Goal: Information Seeking & Learning: Learn about a topic

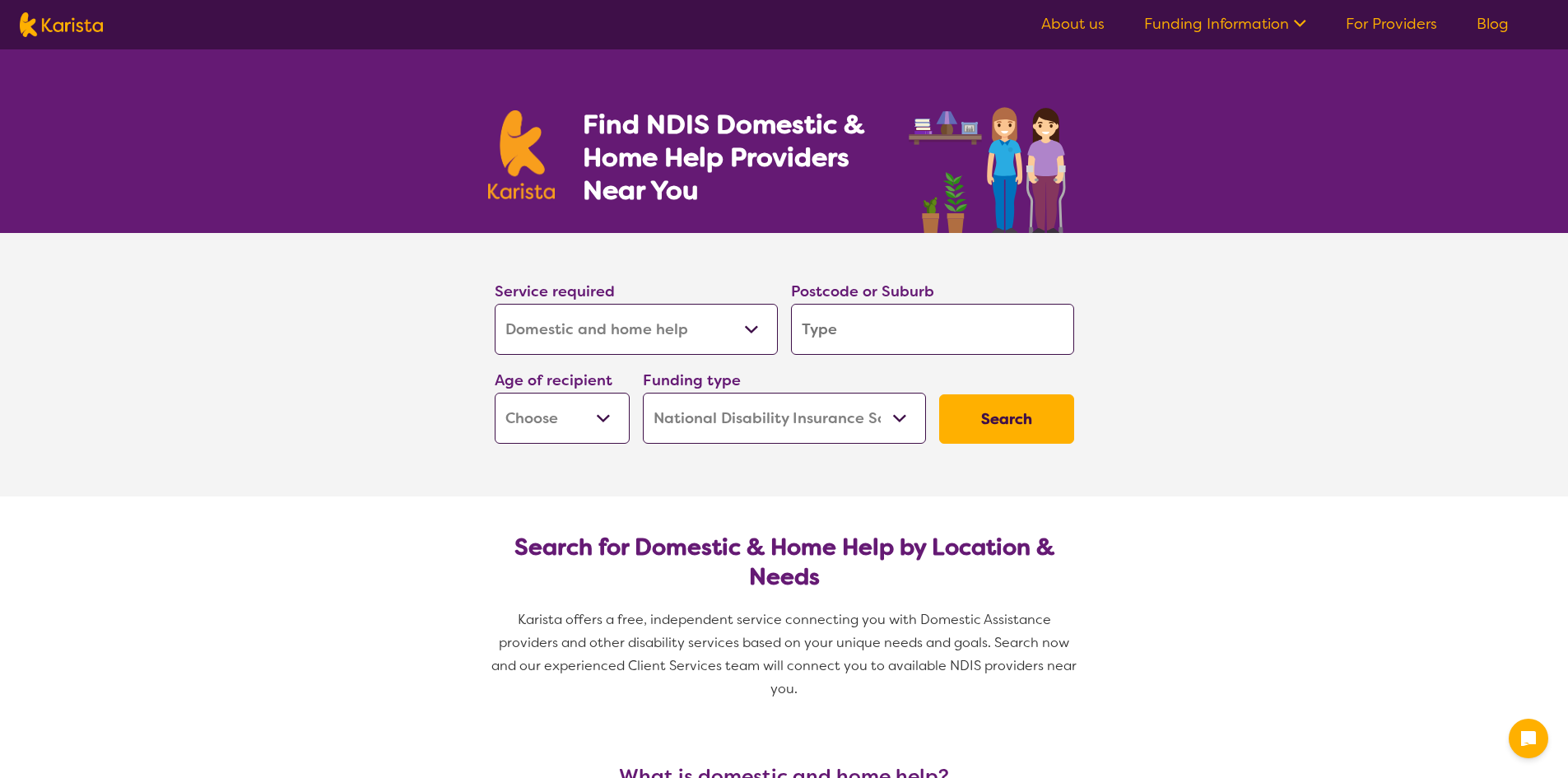
select select "Domestic and home help"
select select "NDIS"
select select "Domestic and home help"
select select "NDIS"
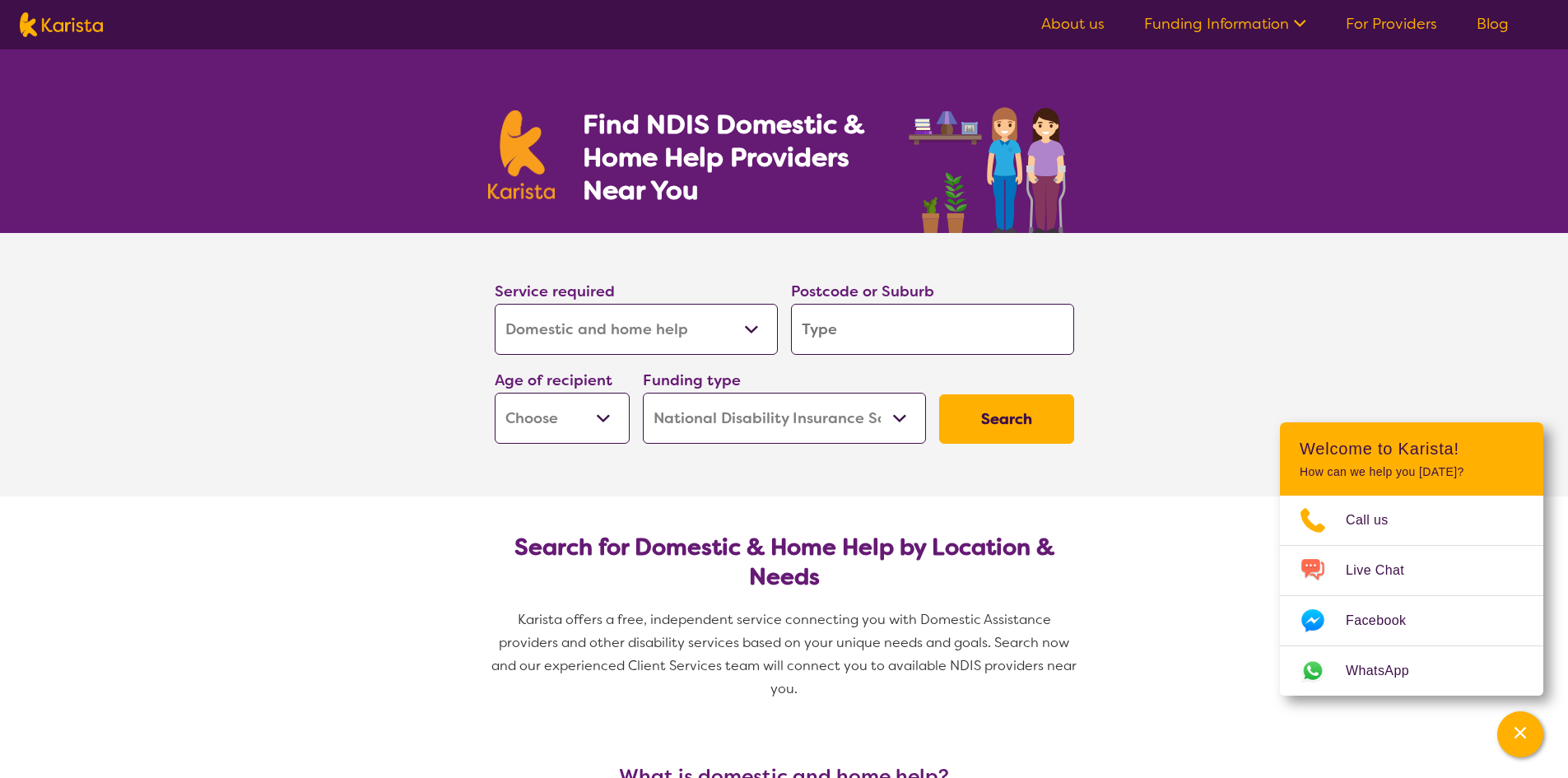
click at [838, 322] on input "search" at bounding box center [932, 329] width 283 height 51
paste input "Coburg North"
type input "Coburg North"
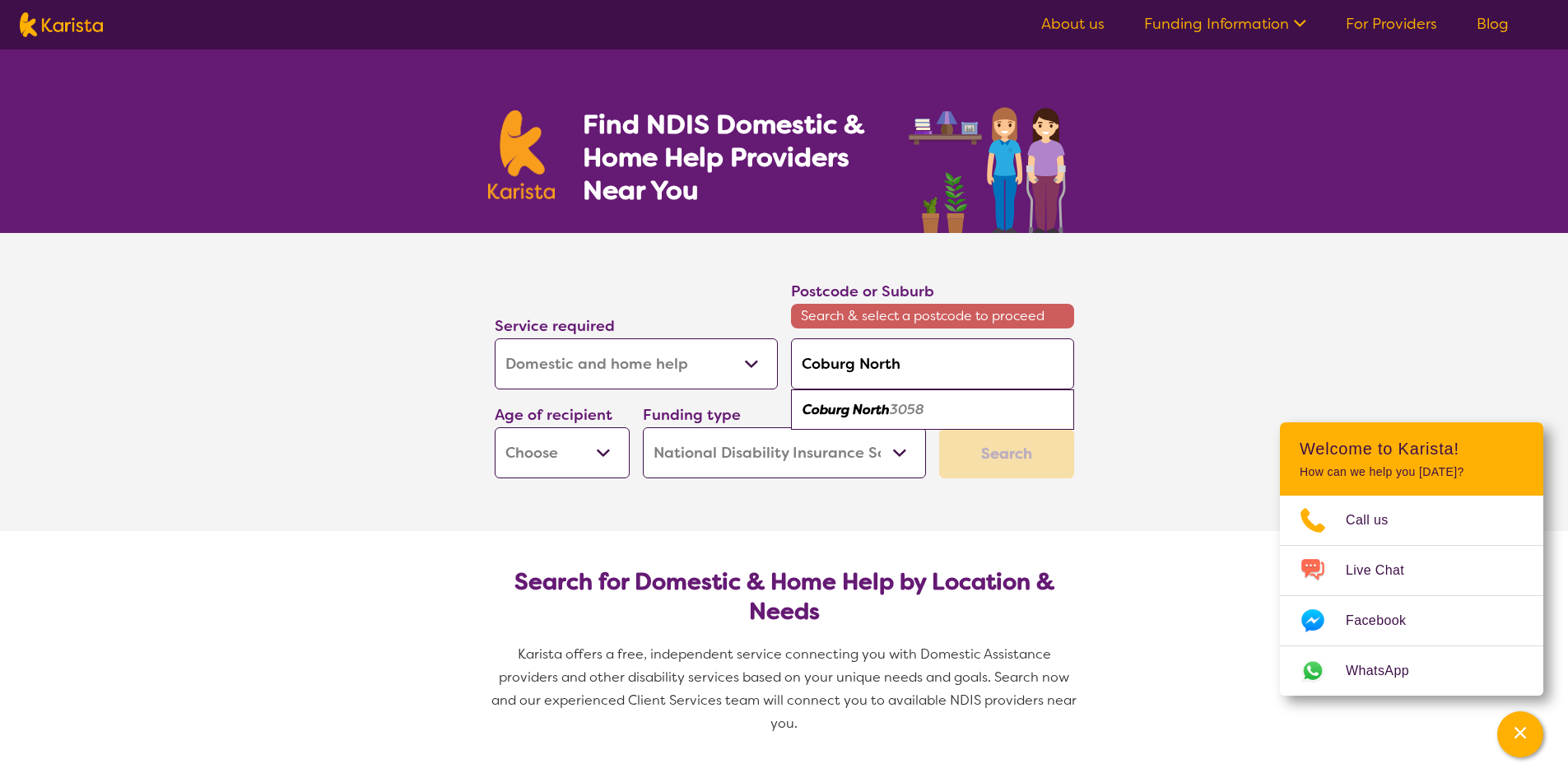
click at [889, 424] on div "Coburg North 3058" at bounding box center [932, 410] width 267 height 31
type input "3058"
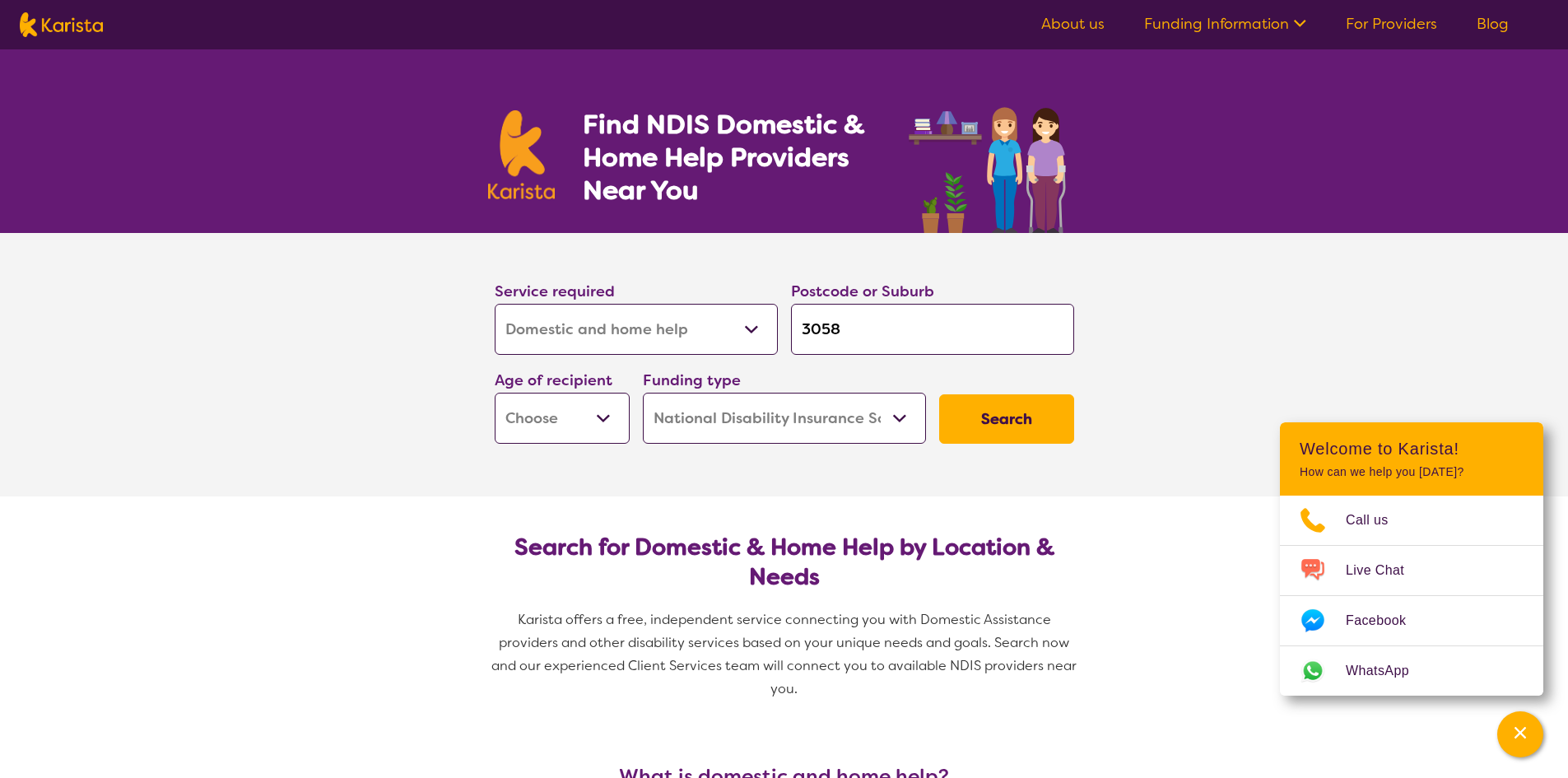
click at [583, 409] on select "Early Childhood - 0 to 9 Child - 10 to 11 Adolescent - 12 to 17 Adult - 18 to 6…" at bounding box center [563, 418] width 135 height 51
select select "AD"
click at [495, 393] on select "Early Childhood - 0 to 9 Child - 10 to 11 Adolescent - 12 to 17 Adult - 18 to 6…" at bounding box center [563, 418] width 135 height 51
select select "AD"
click at [1013, 429] on button "Search" at bounding box center [1006, 418] width 135 height 49
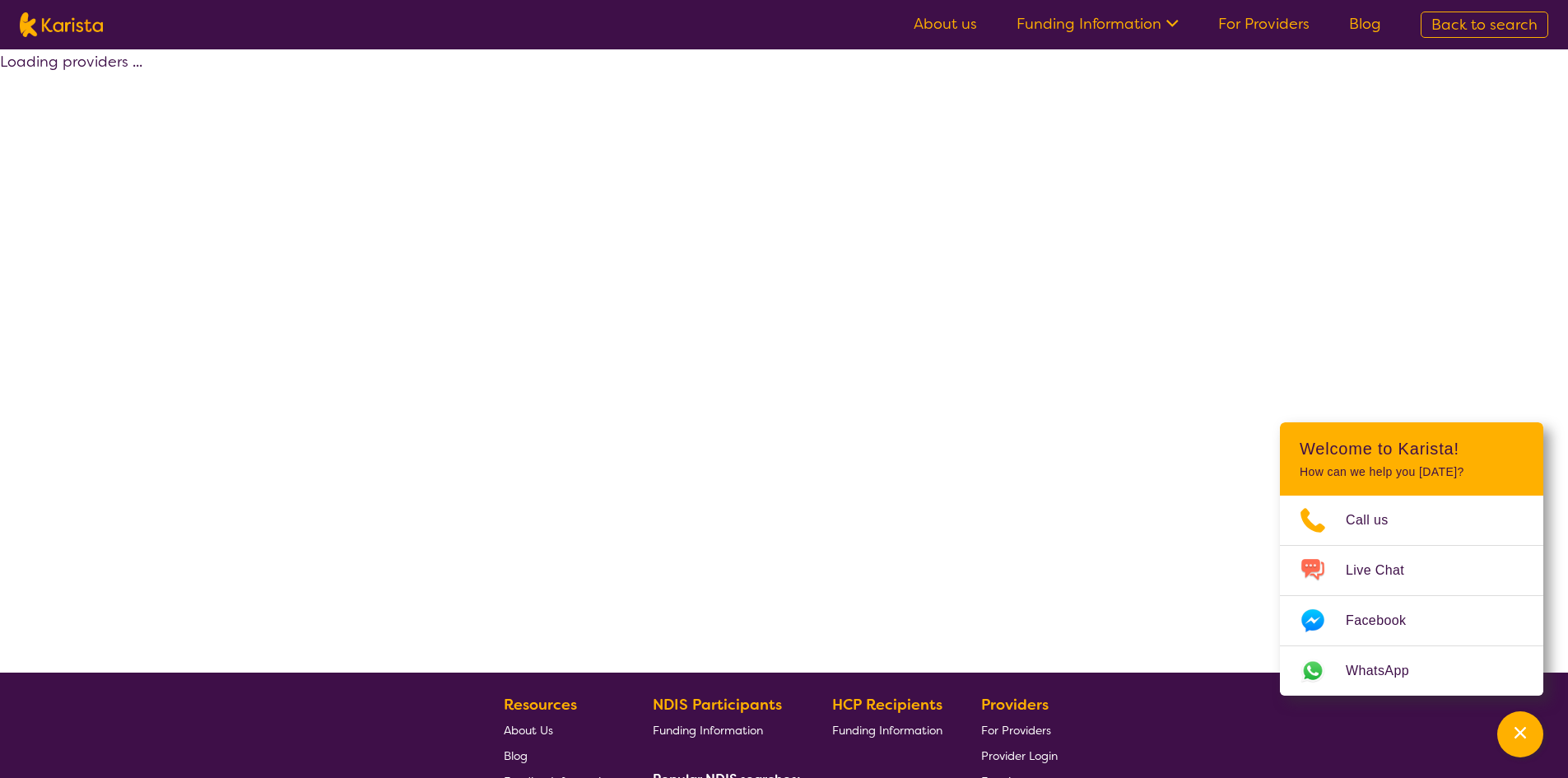
select select "by_score"
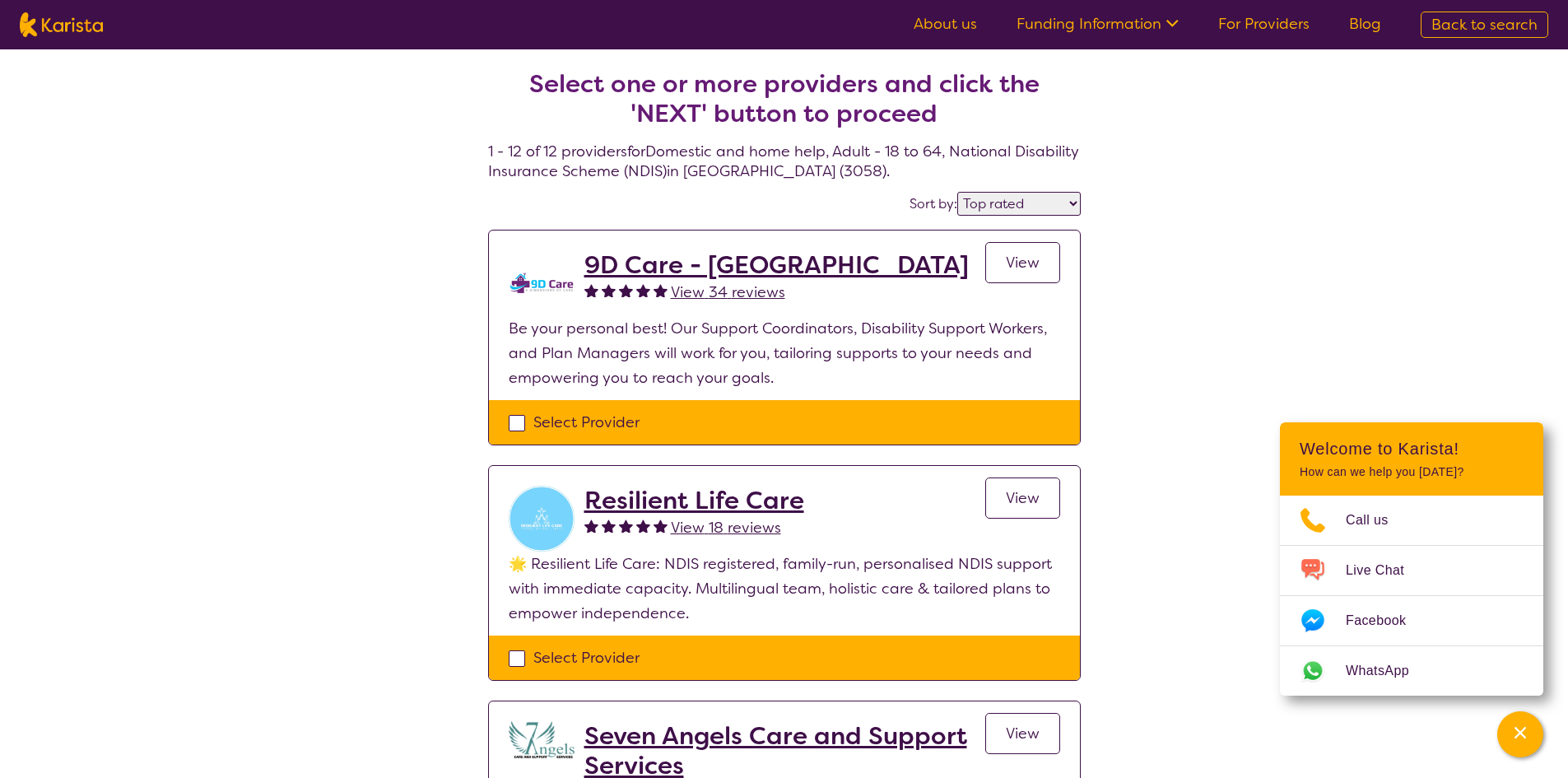
click at [1030, 199] on select "Highly reviewed Top rated" at bounding box center [1019, 204] width 123 height 24
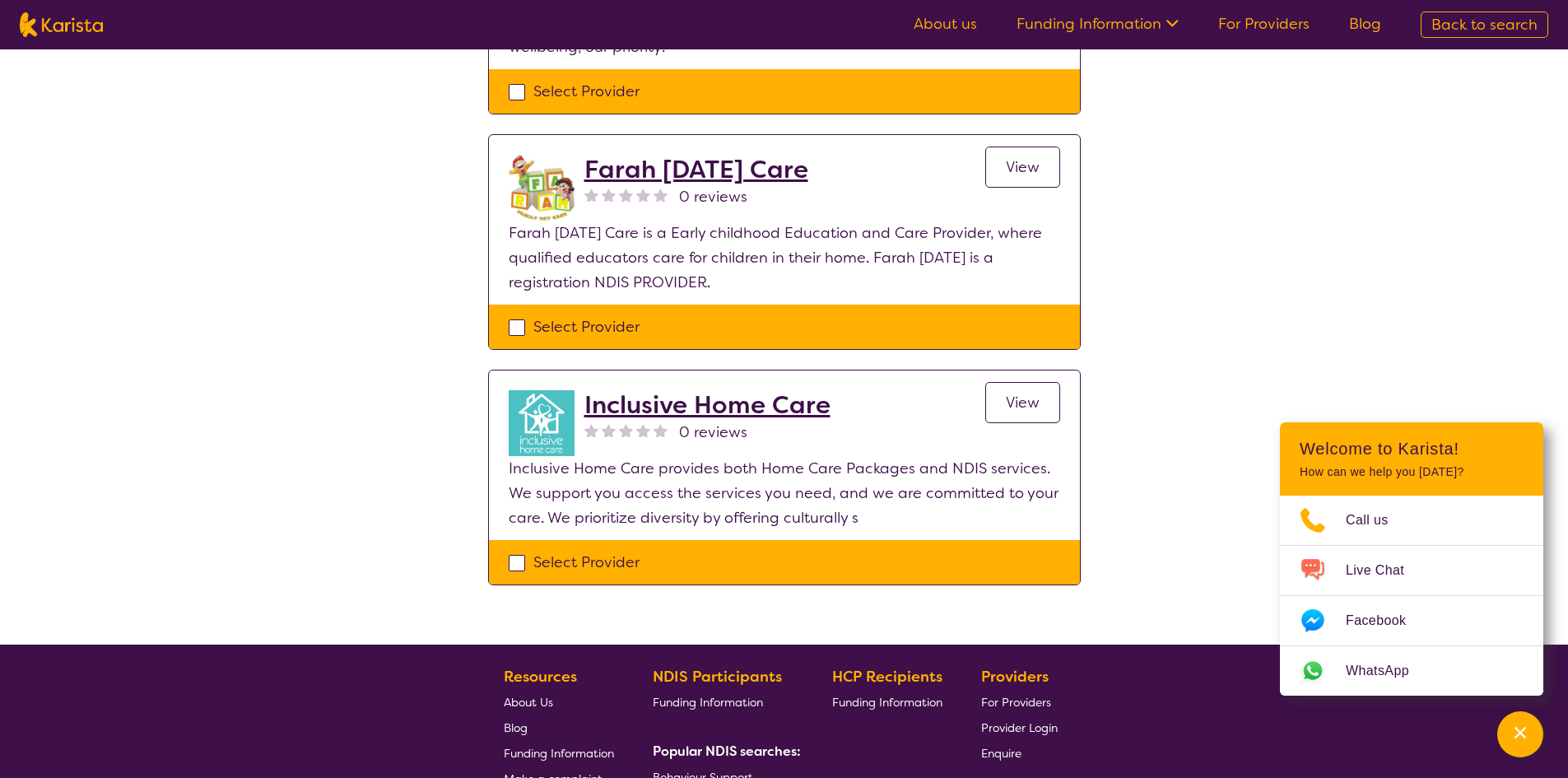
scroll to position [2469, 0]
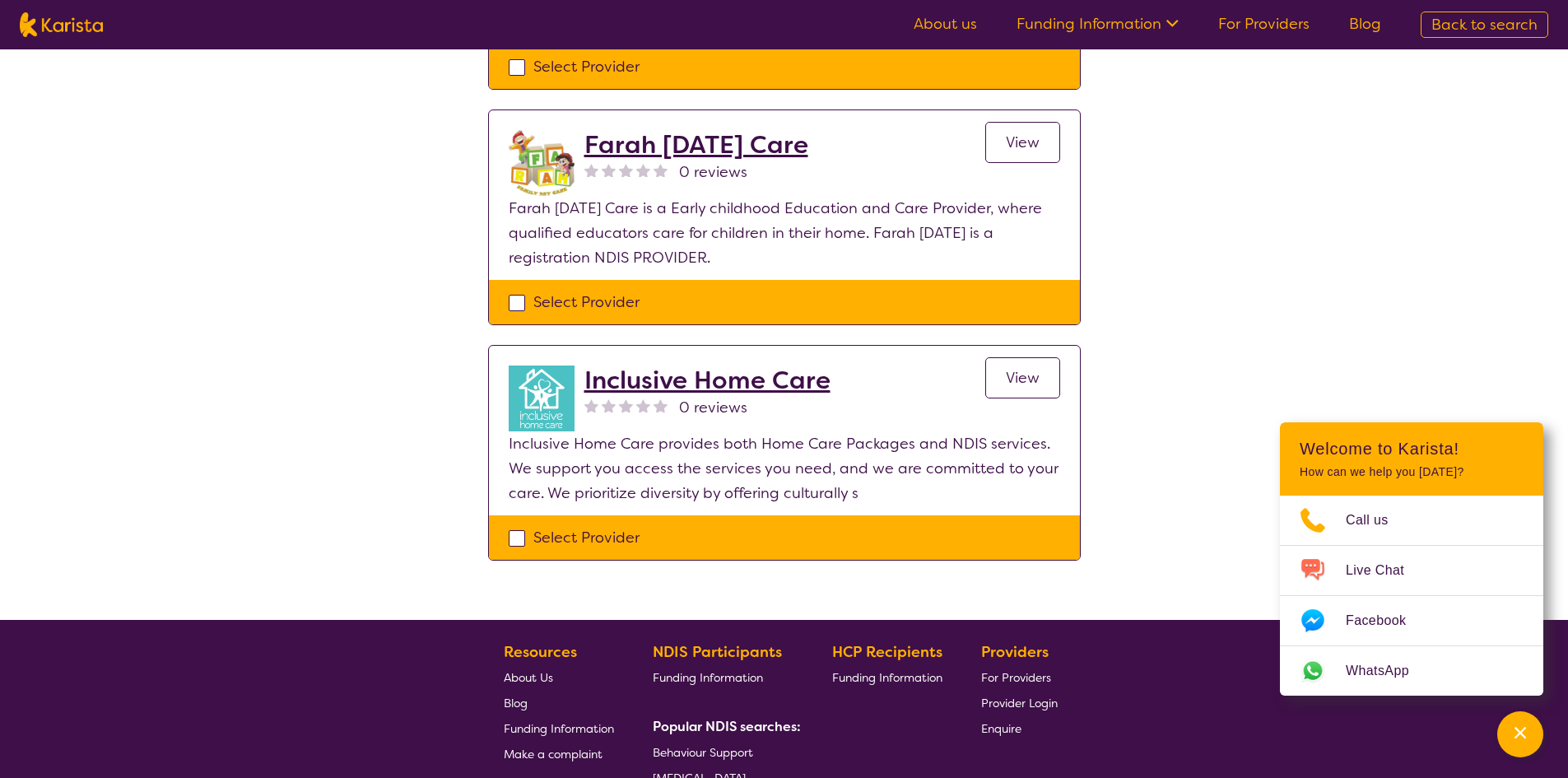
click at [1027, 383] on span "View" at bounding box center [1022, 377] width 33 height 20
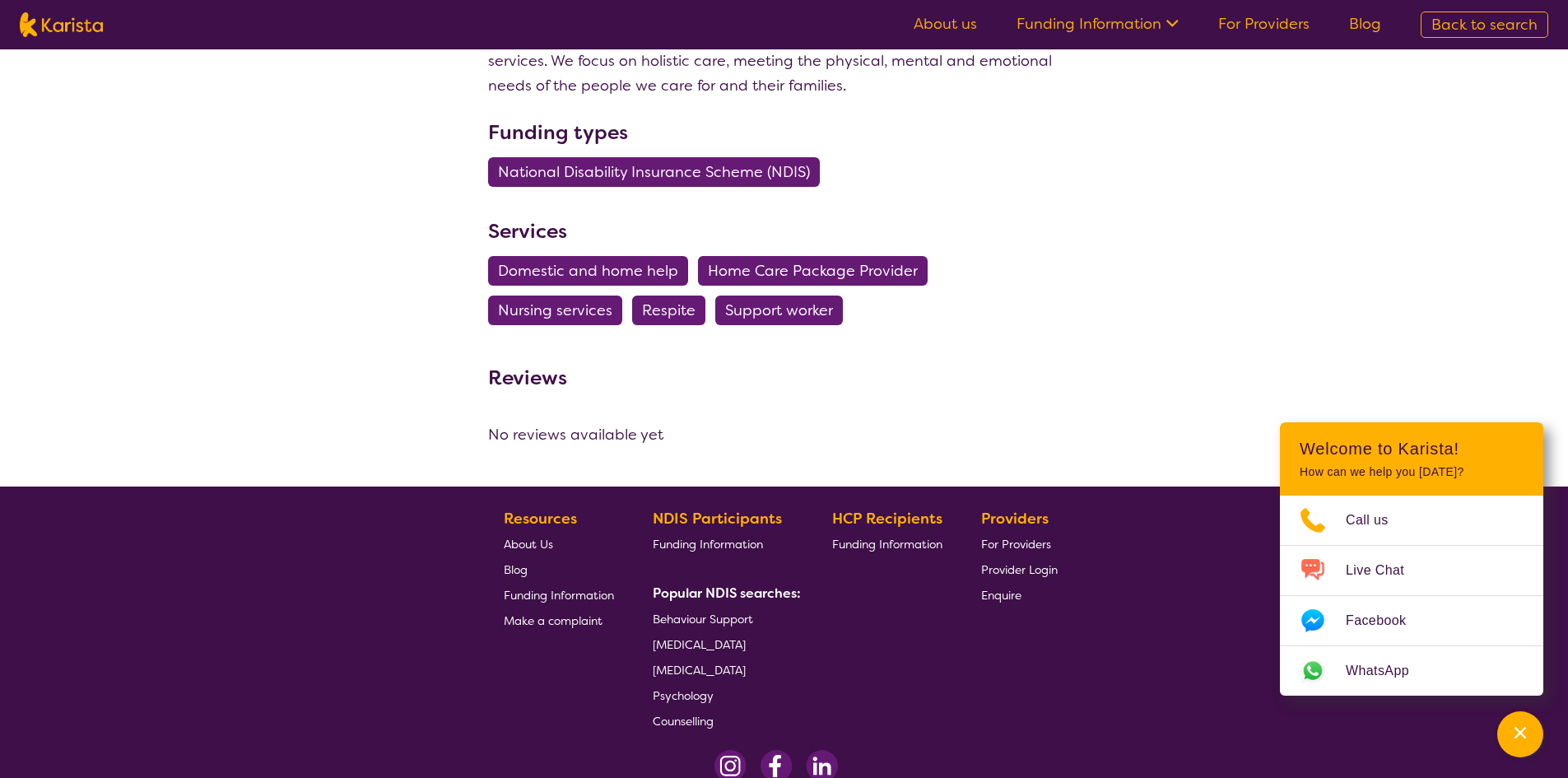
scroll to position [576, 0]
